Goal: Task Accomplishment & Management: Manage account settings

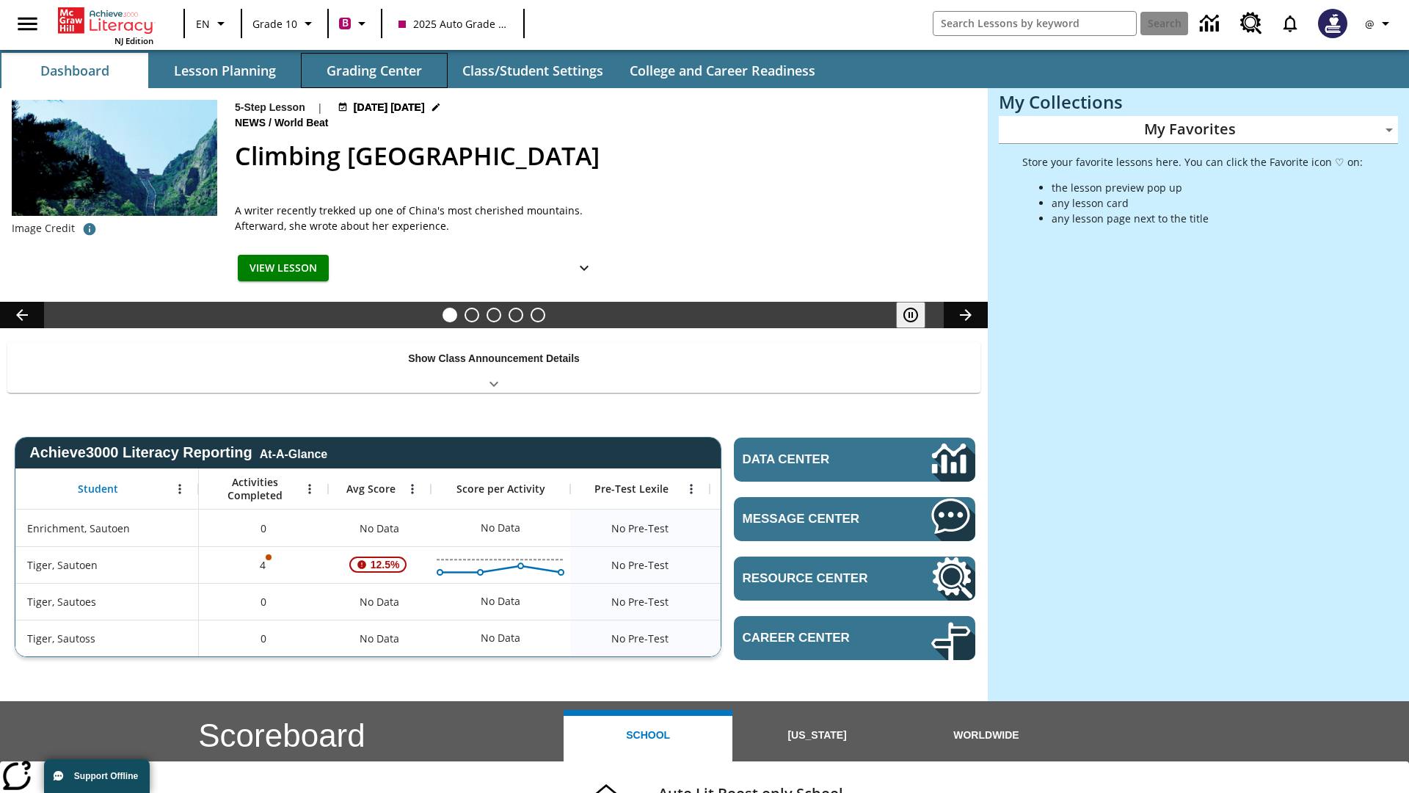
click at [374, 70] on button "Grading Center" at bounding box center [374, 70] width 147 height 35
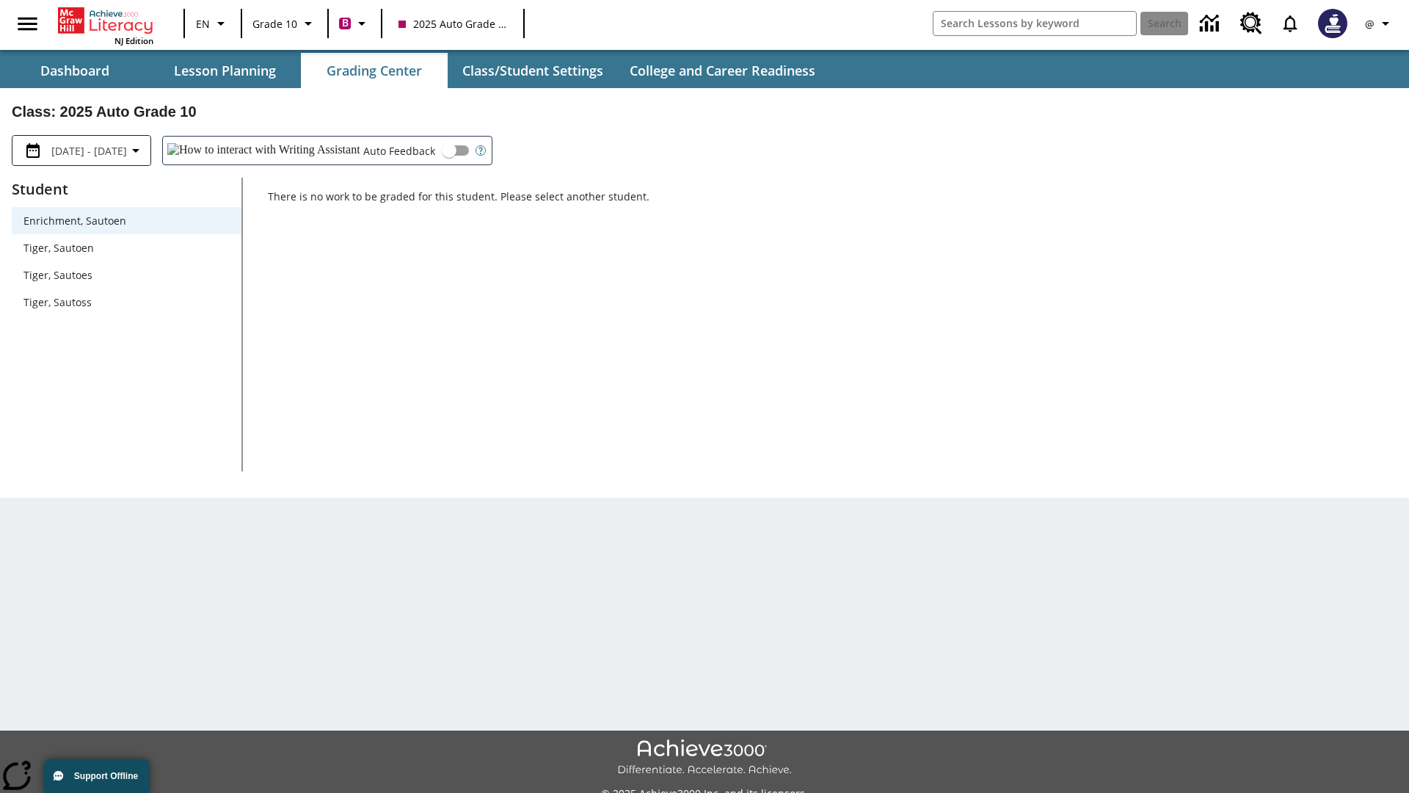
click at [126, 247] on span "Tiger, Sautoen" at bounding box center [126, 247] width 206 height 15
click at [407, 150] on input "Auto Feedback" at bounding box center [449, 150] width 84 height 28
checkbox input "true"
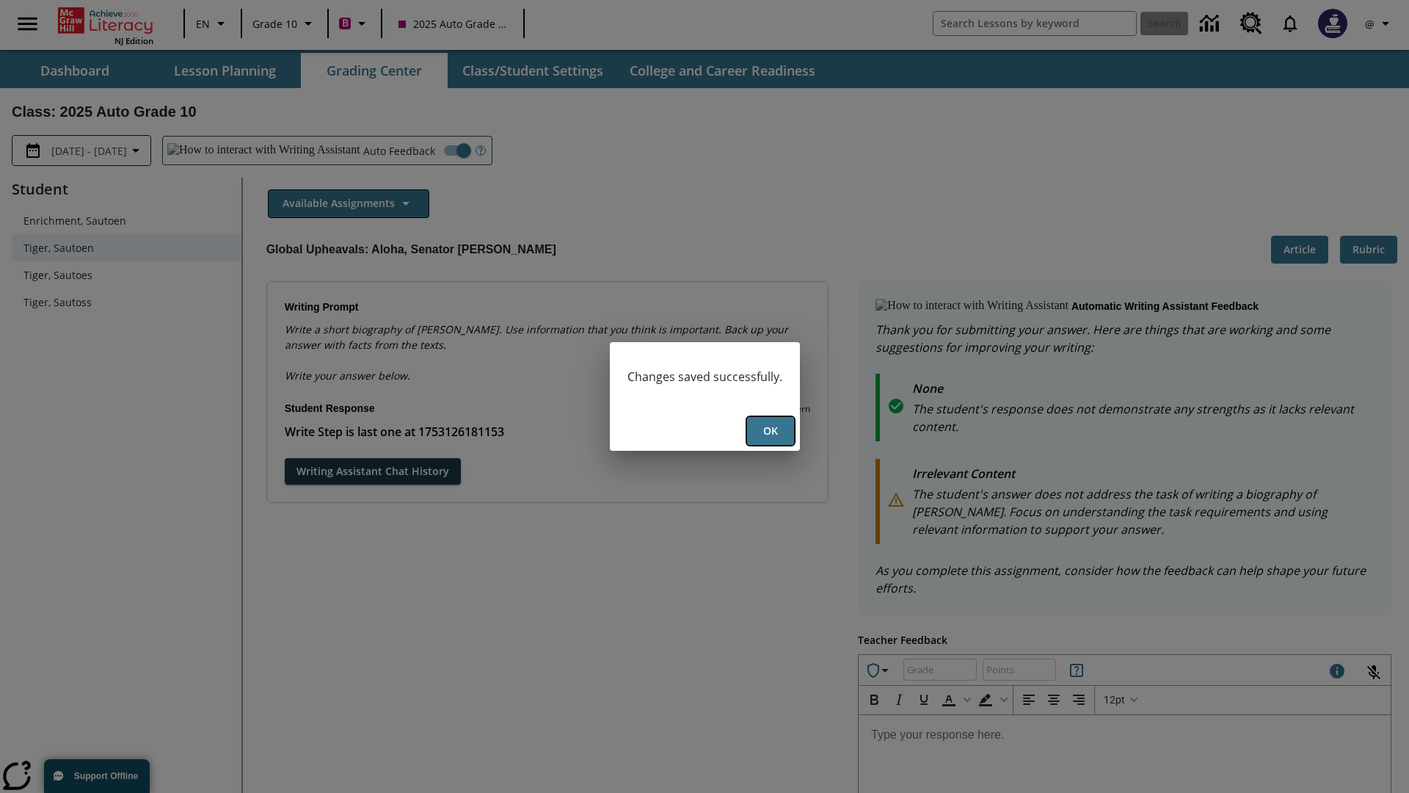
click at [770, 431] on button "Ok" at bounding box center [770, 431] width 47 height 29
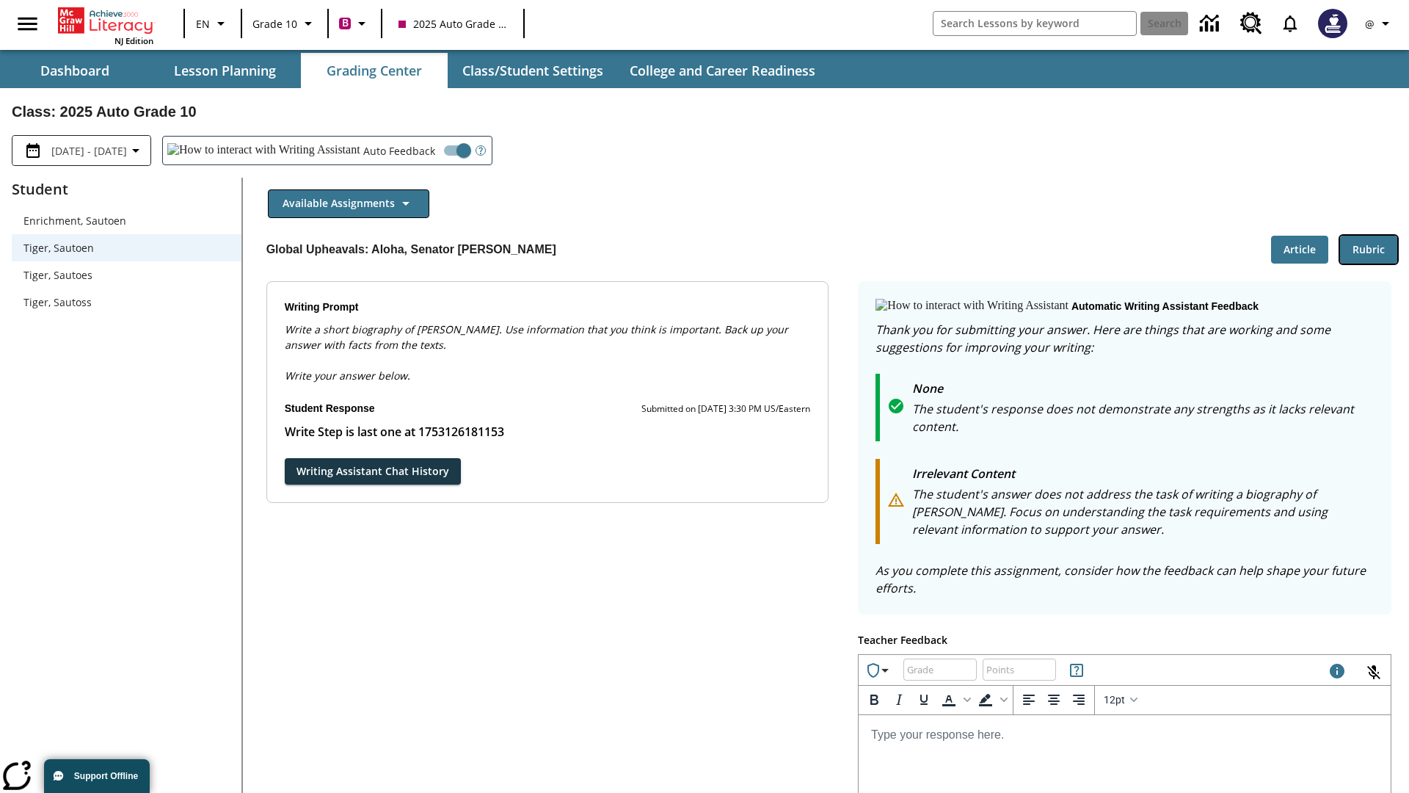
click at [1369, 249] on button "Rubric" at bounding box center [1368, 250] width 57 height 29
click at [1300, 249] on button "Article" at bounding box center [1299, 250] width 57 height 29
click at [213, 23] on icon "Language: EN, Select a language" at bounding box center [222, 24] width 18 height 18
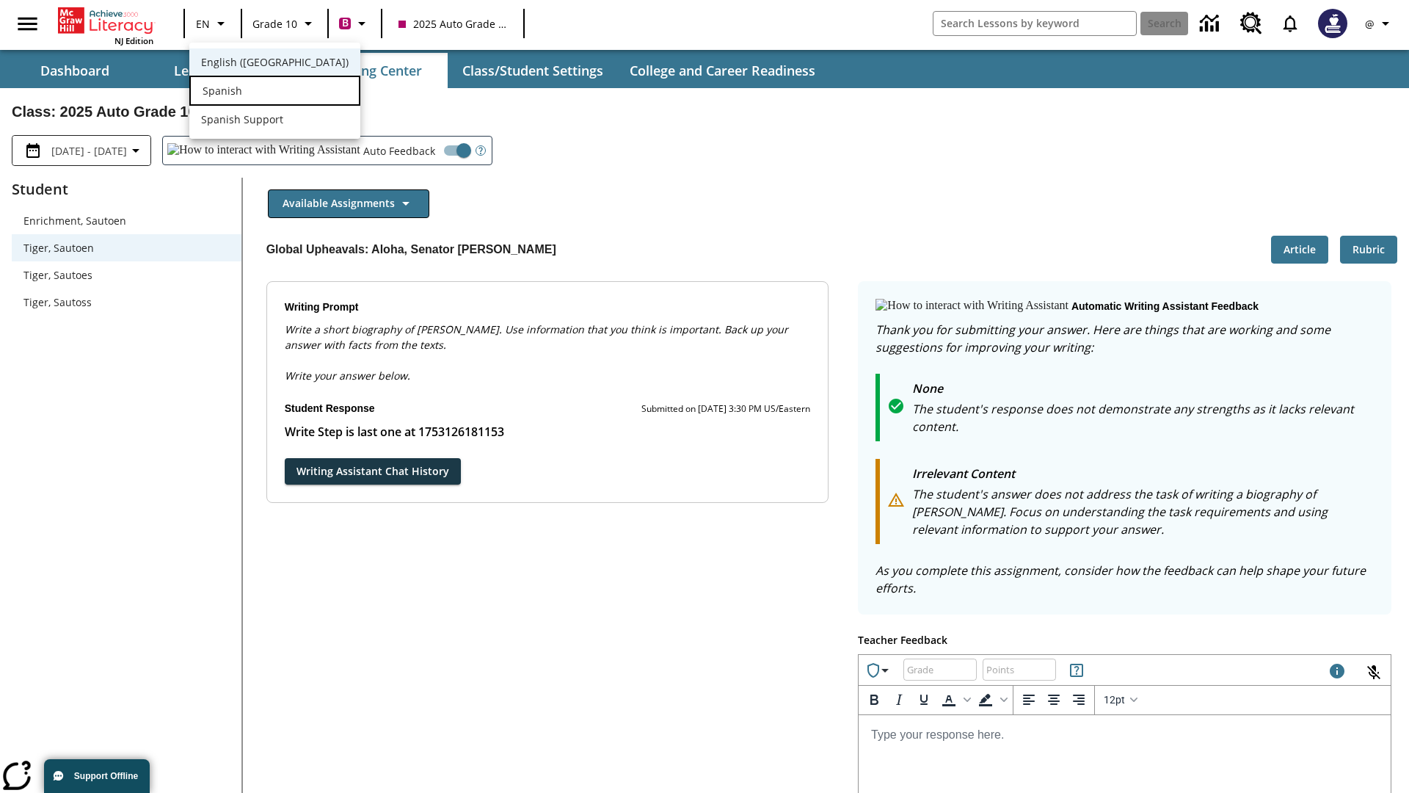
click at [244, 92] on div "Spanish" at bounding box center [274, 91] width 171 height 30
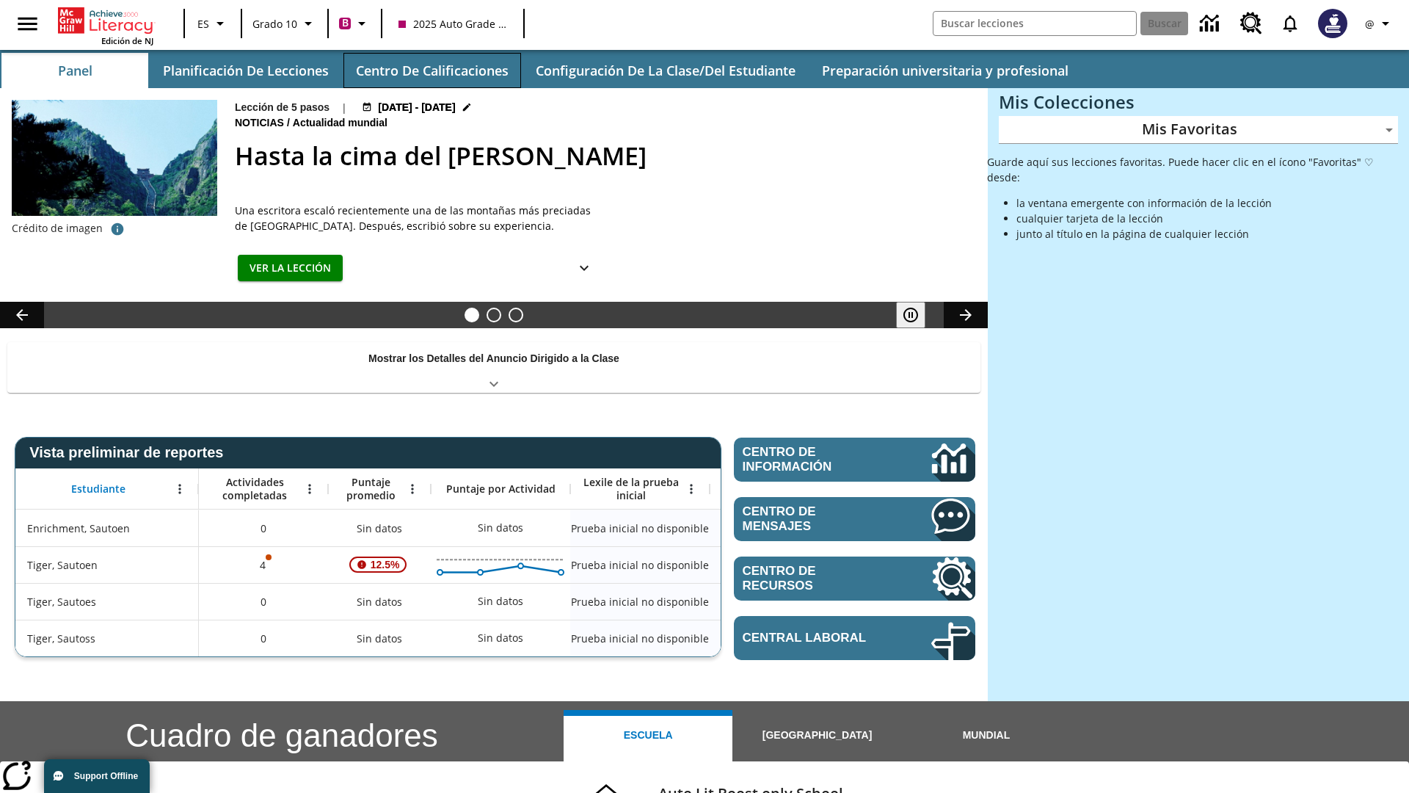
click at [431, 70] on button "Centro de calificaciones" at bounding box center [432, 70] width 178 height 35
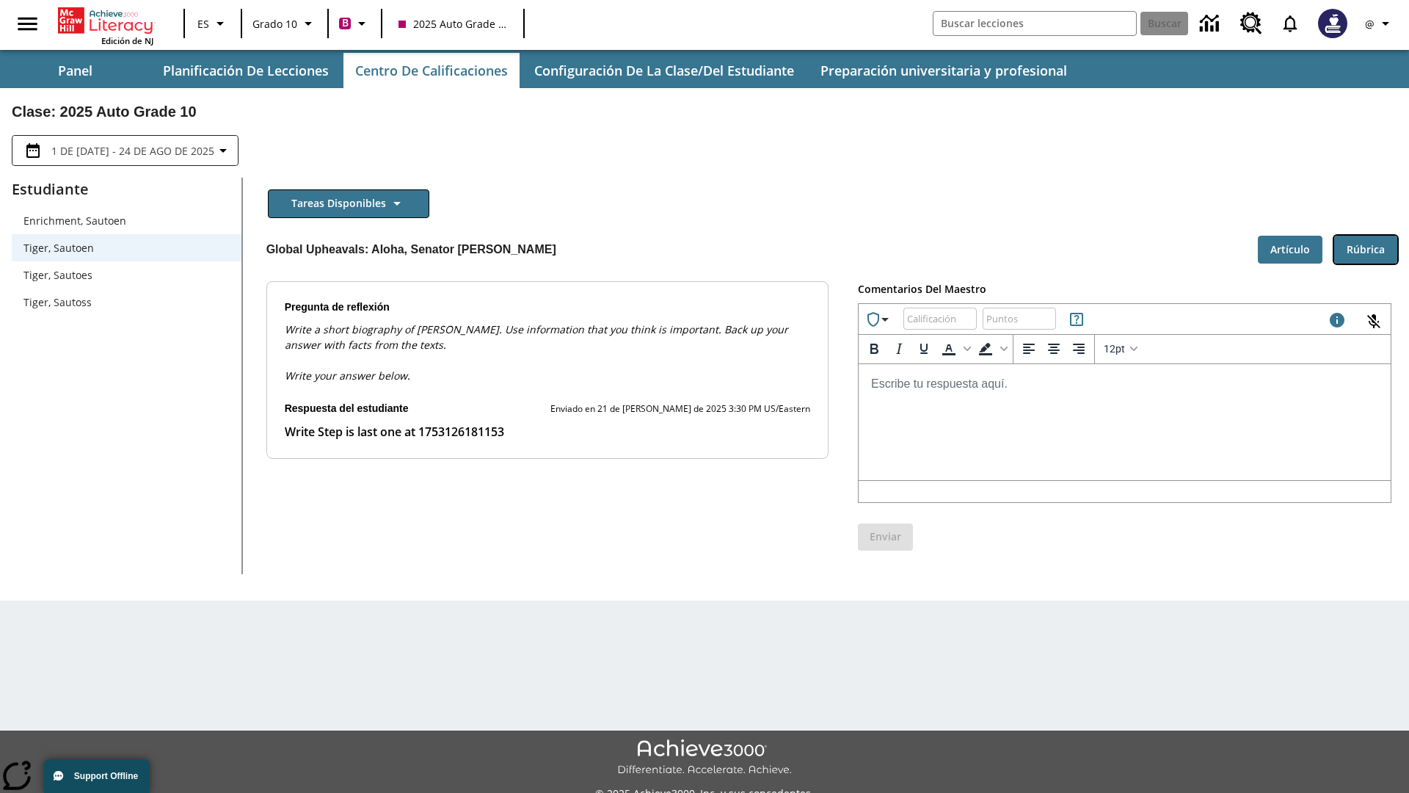
click at [1366, 249] on button "Rúbrica" at bounding box center [1365, 250] width 63 height 29
